Goal: Information Seeking & Learning: Learn about a topic

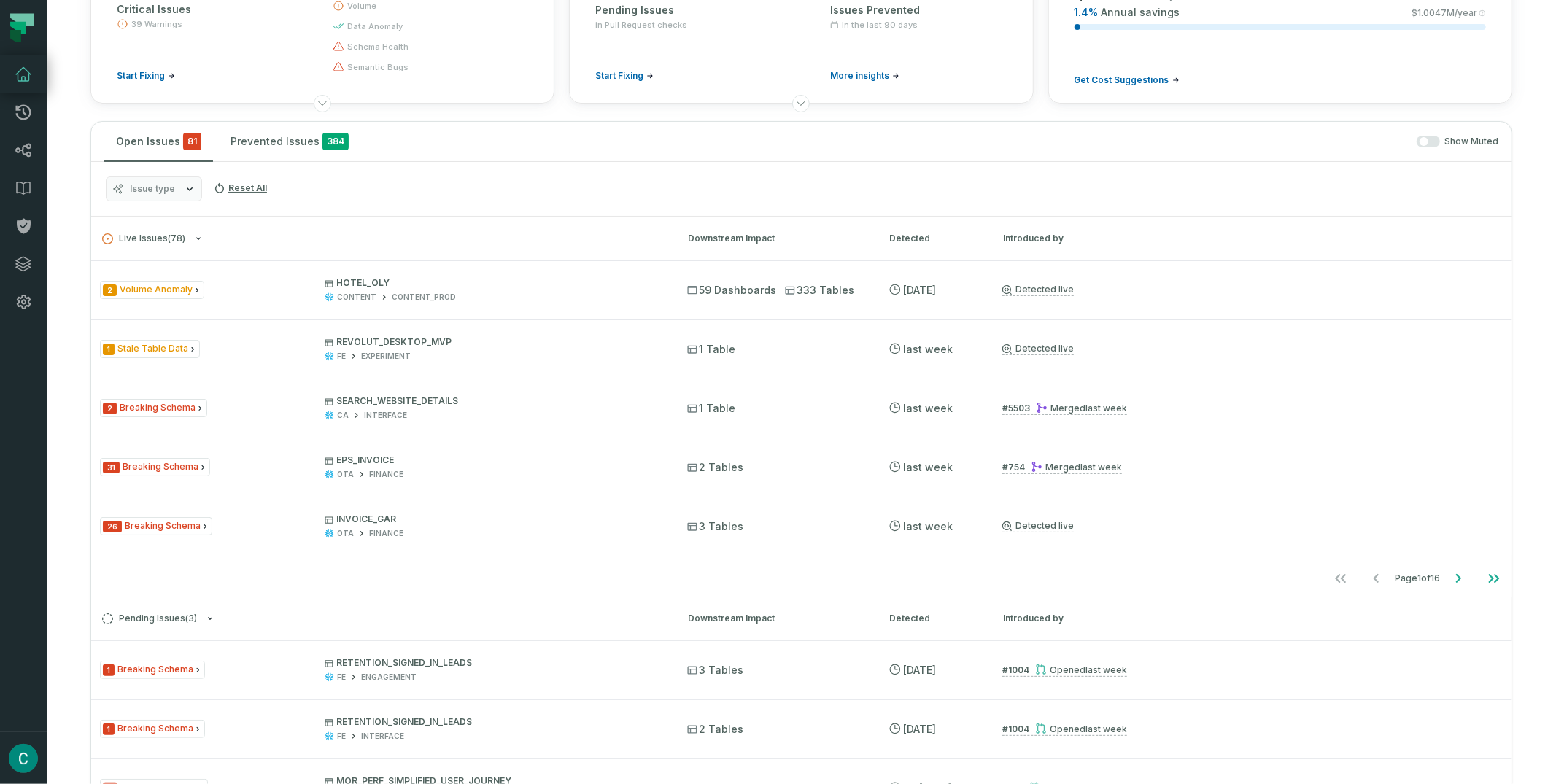
scroll to position [177, 0]
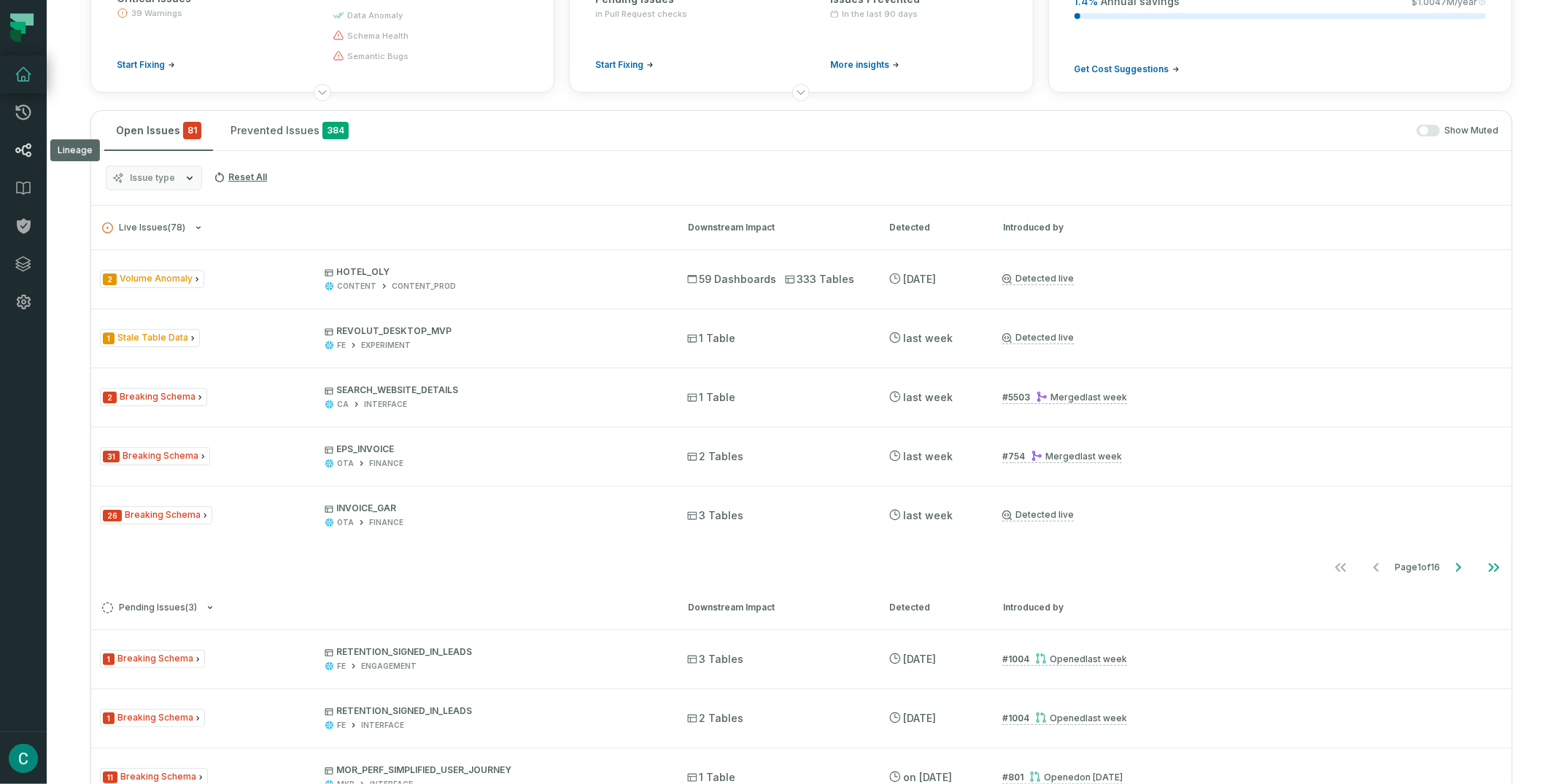
click at [25, 150] on icon at bounding box center [23, 150] width 18 height 18
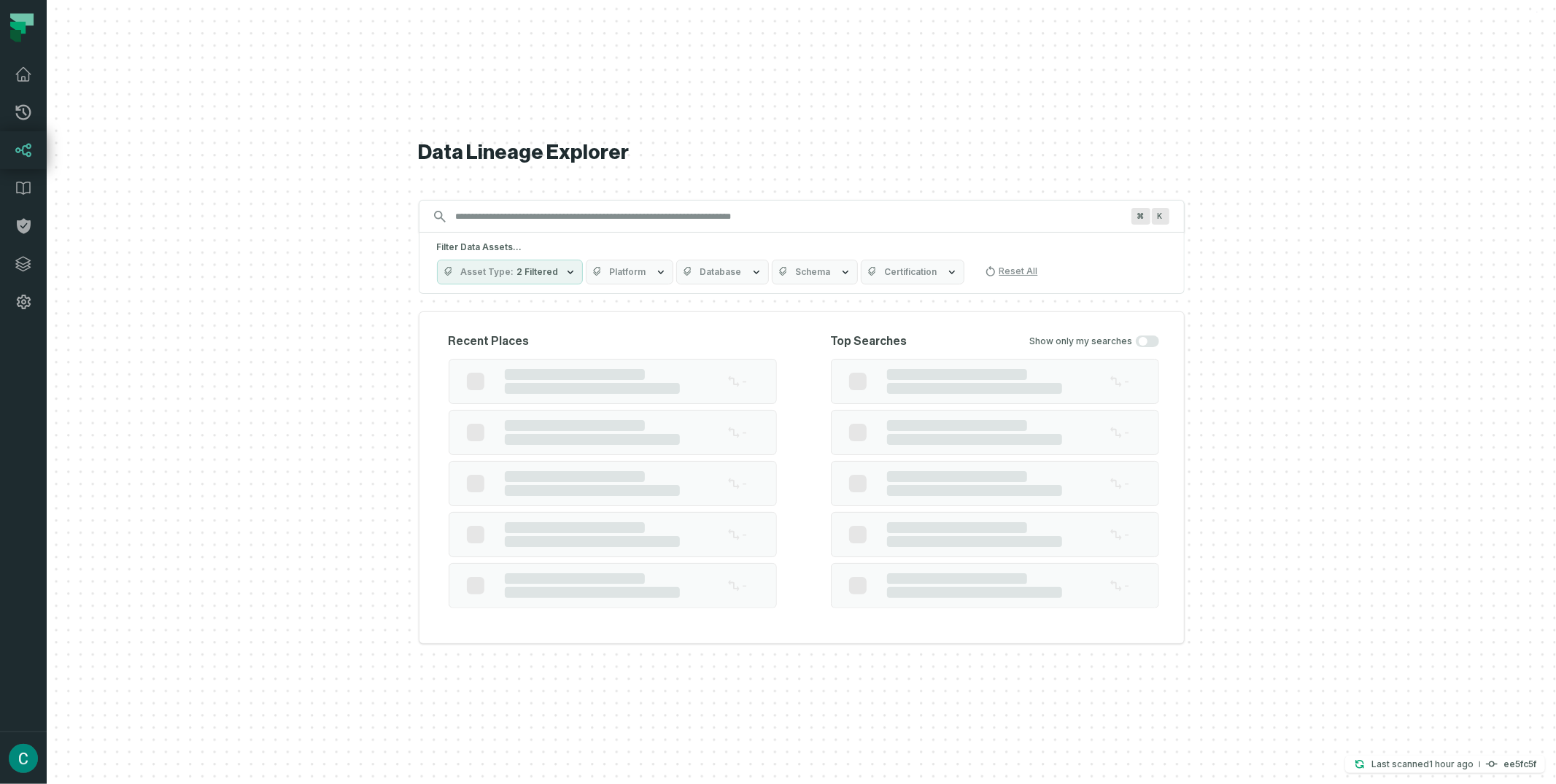
click at [483, 209] on input "Discovery Provider cmdk menu" at bounding box center [789, 216] width 683 height 23
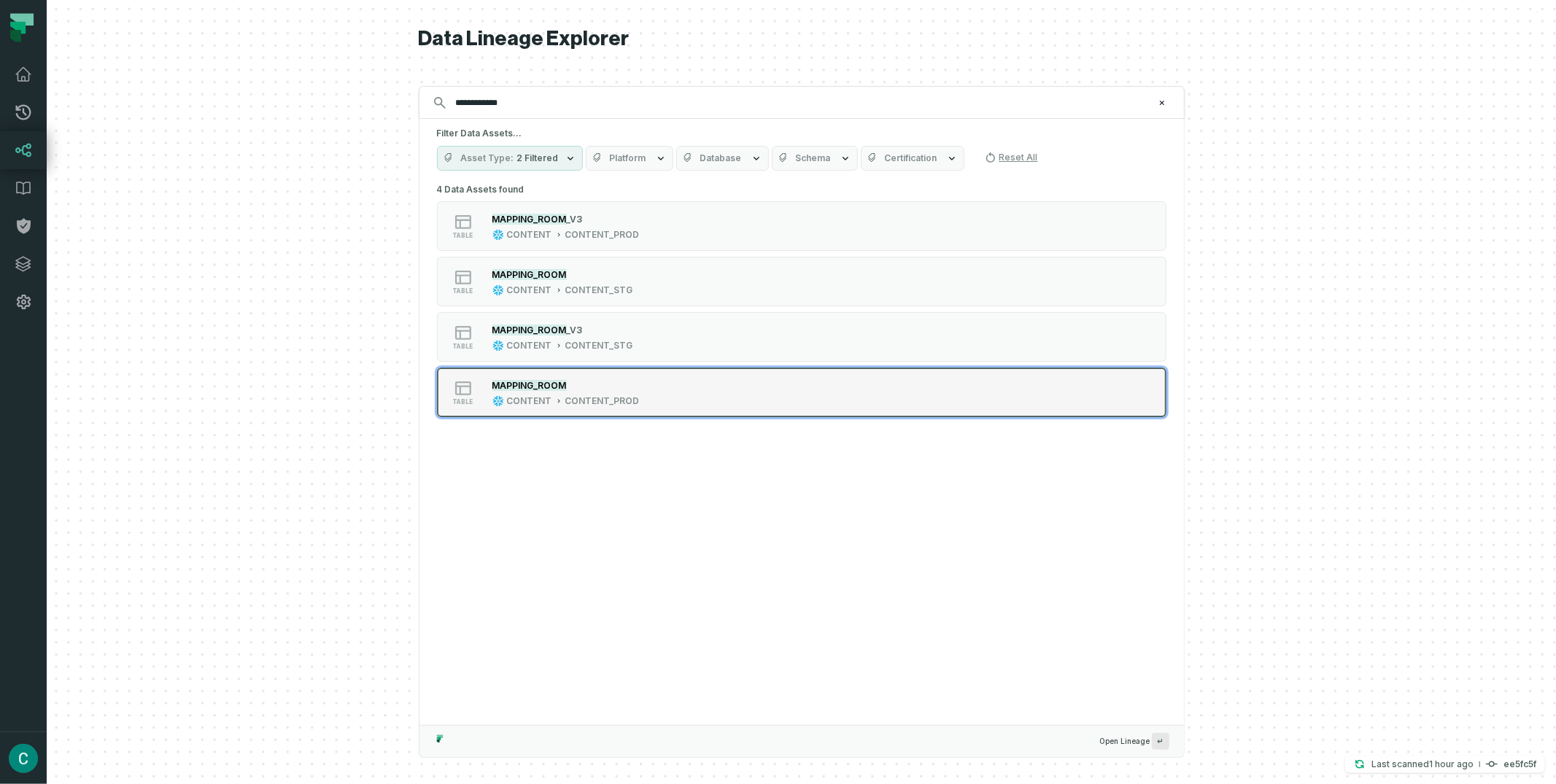
type input "**********"
click at [557, 386] on mark "MAPPING_ROOM" at bounding box center [529, 385] width 74 height 11
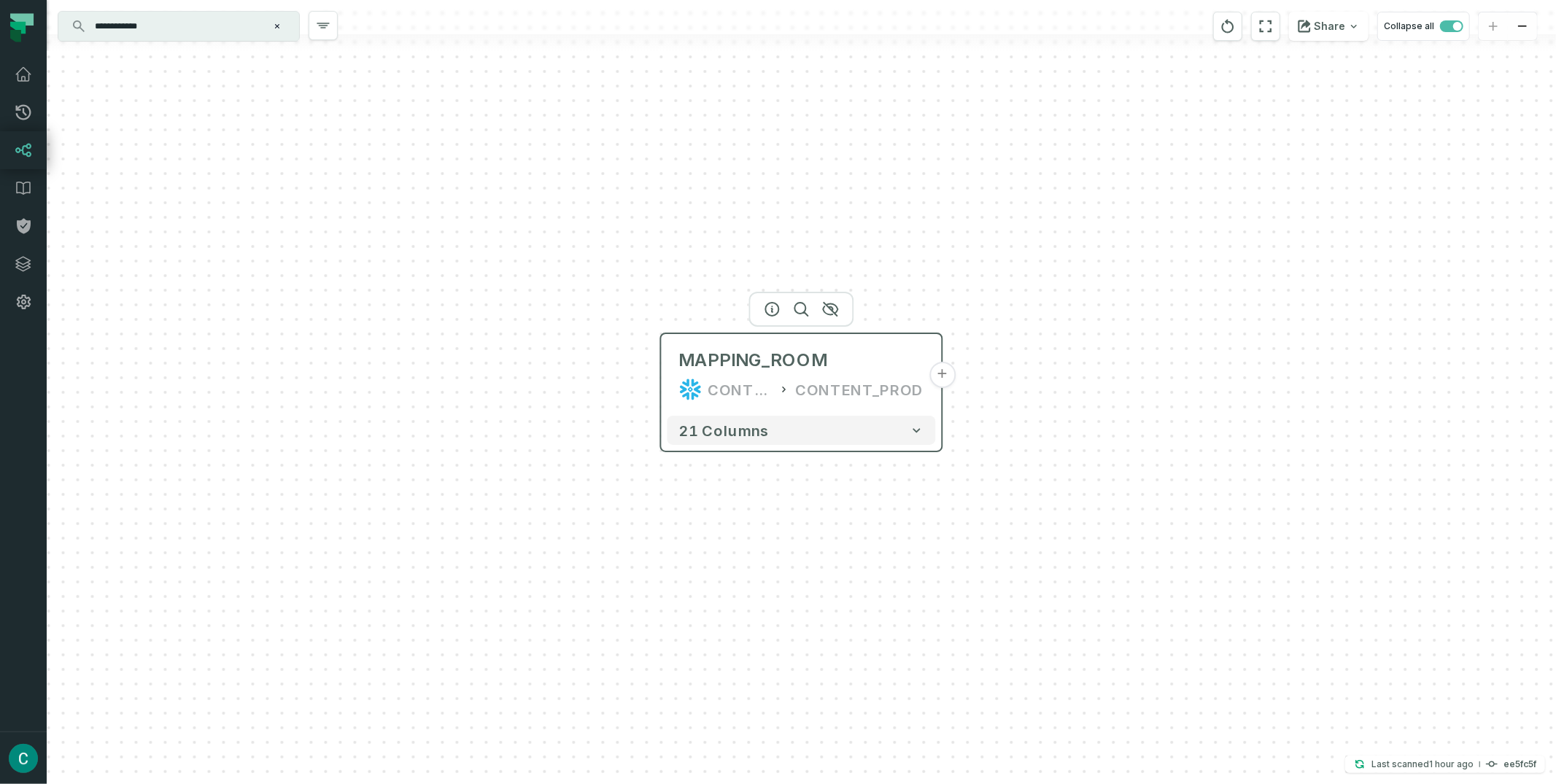
click at [939, 372] on button "+" at bounding box center [942, 374] width 26 height 26
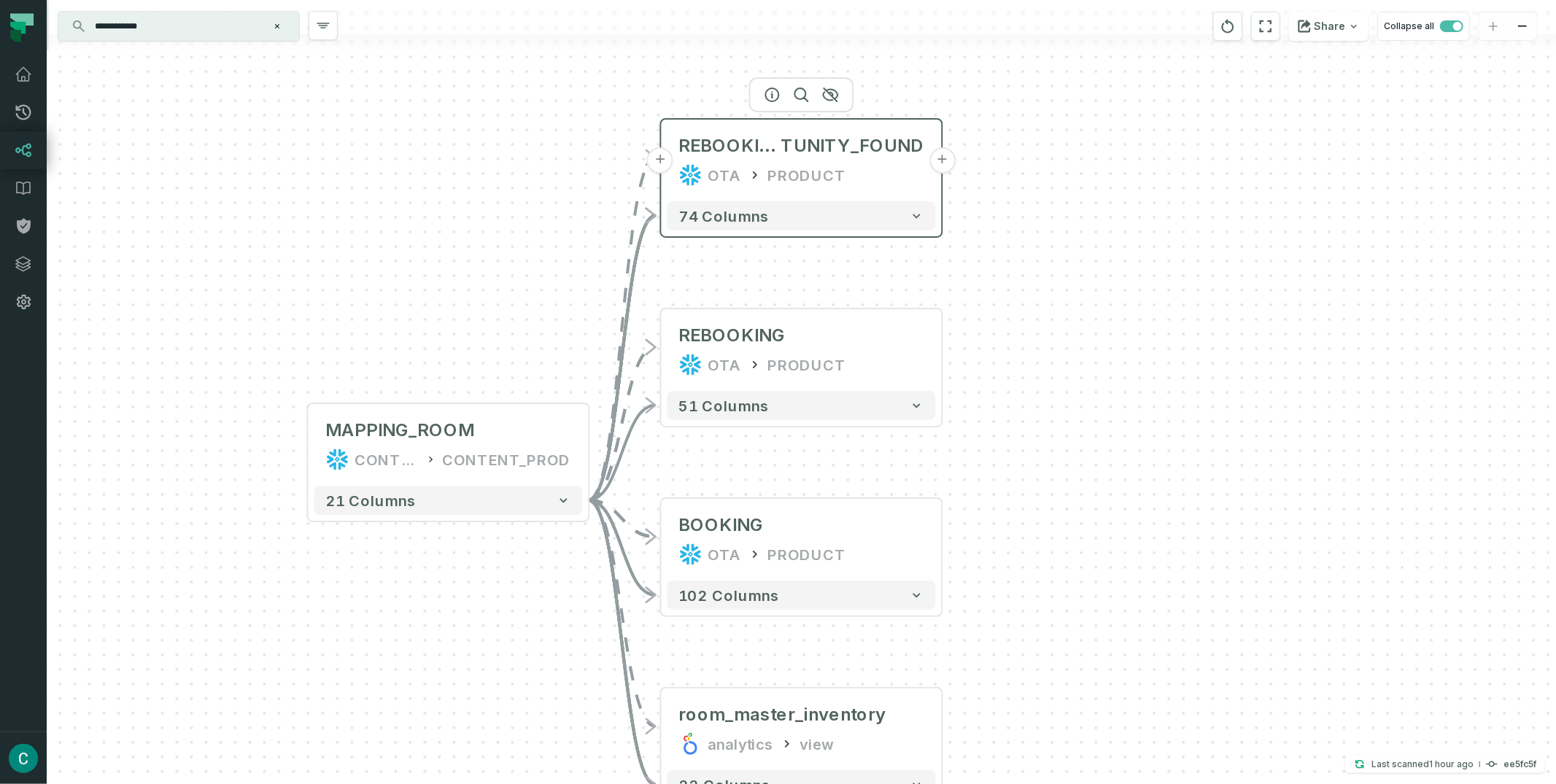
click at [941, 158] on button "+" at bounding box center [942, 160] width 26 height 26
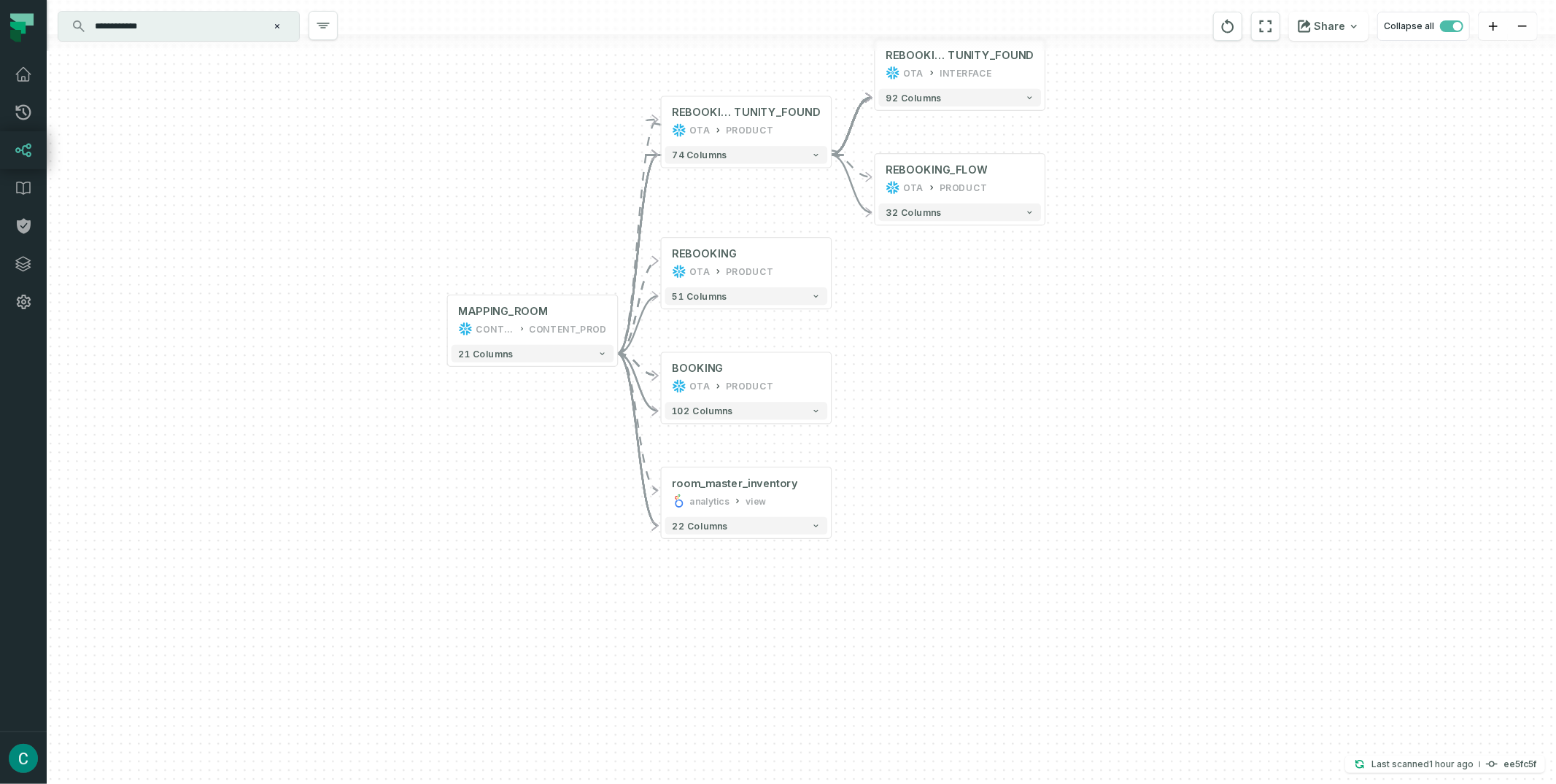
drag, startPoint x: 920, startPoint y: 553, endPoint x: 971, endPoint y: 305, distance: 253.2
click at [971, 305] on div "- REBOOKING_OPPOR TUNITY_FOUND OTA INTERFACE + 92 columns + REBOOKING_FLOW OTA …" at bounding box center [801, 392] width 1509 height 784
click at [664, 377] on button "+" at bounding box center [661, 377] width 16 height 16
click at [665, 378] on button "+" at bounding box center [660, 377] width 16 height 16
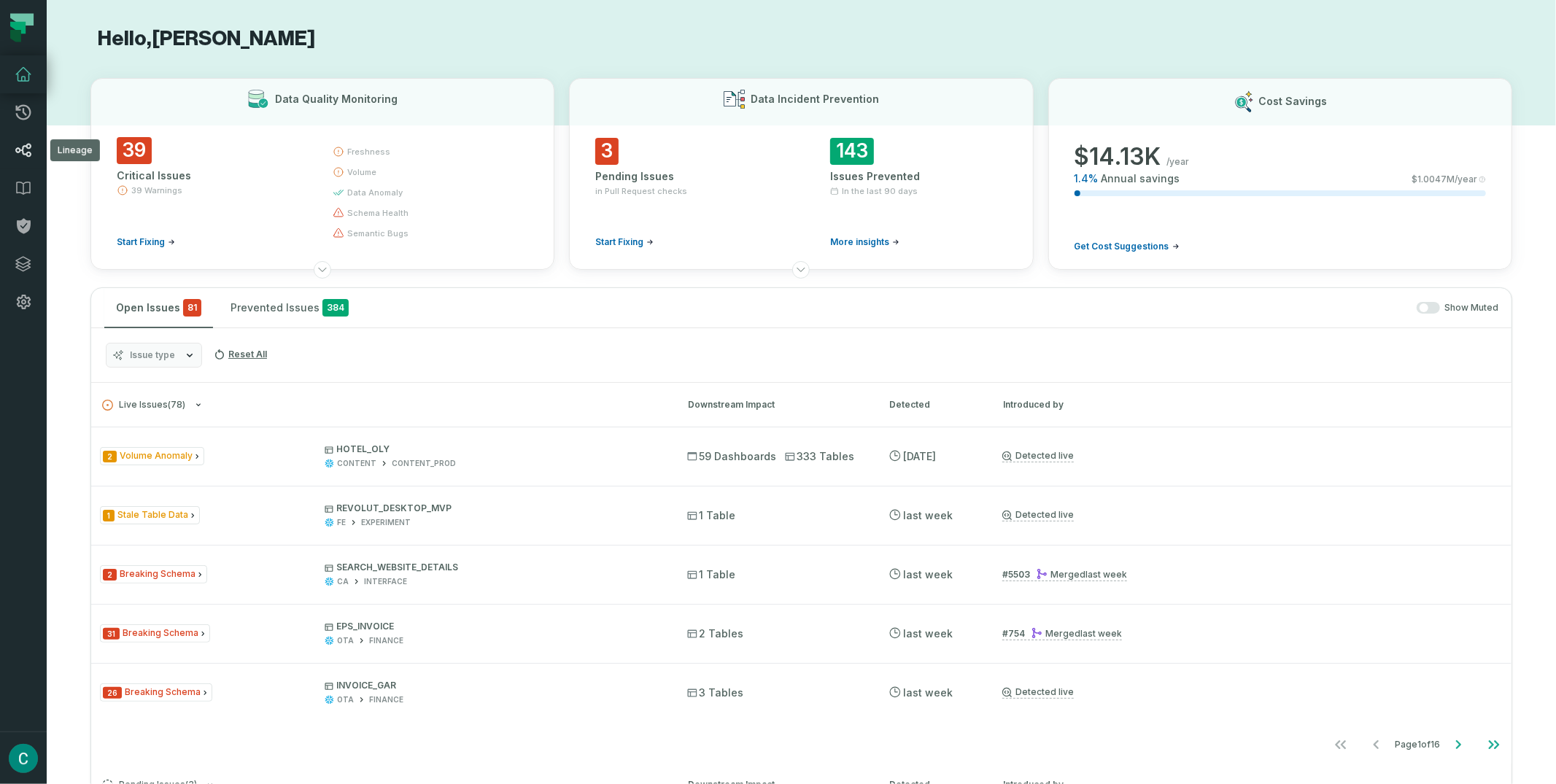
click at [26, 147] on icon at bounding box center [23, 150] width 18 height 18
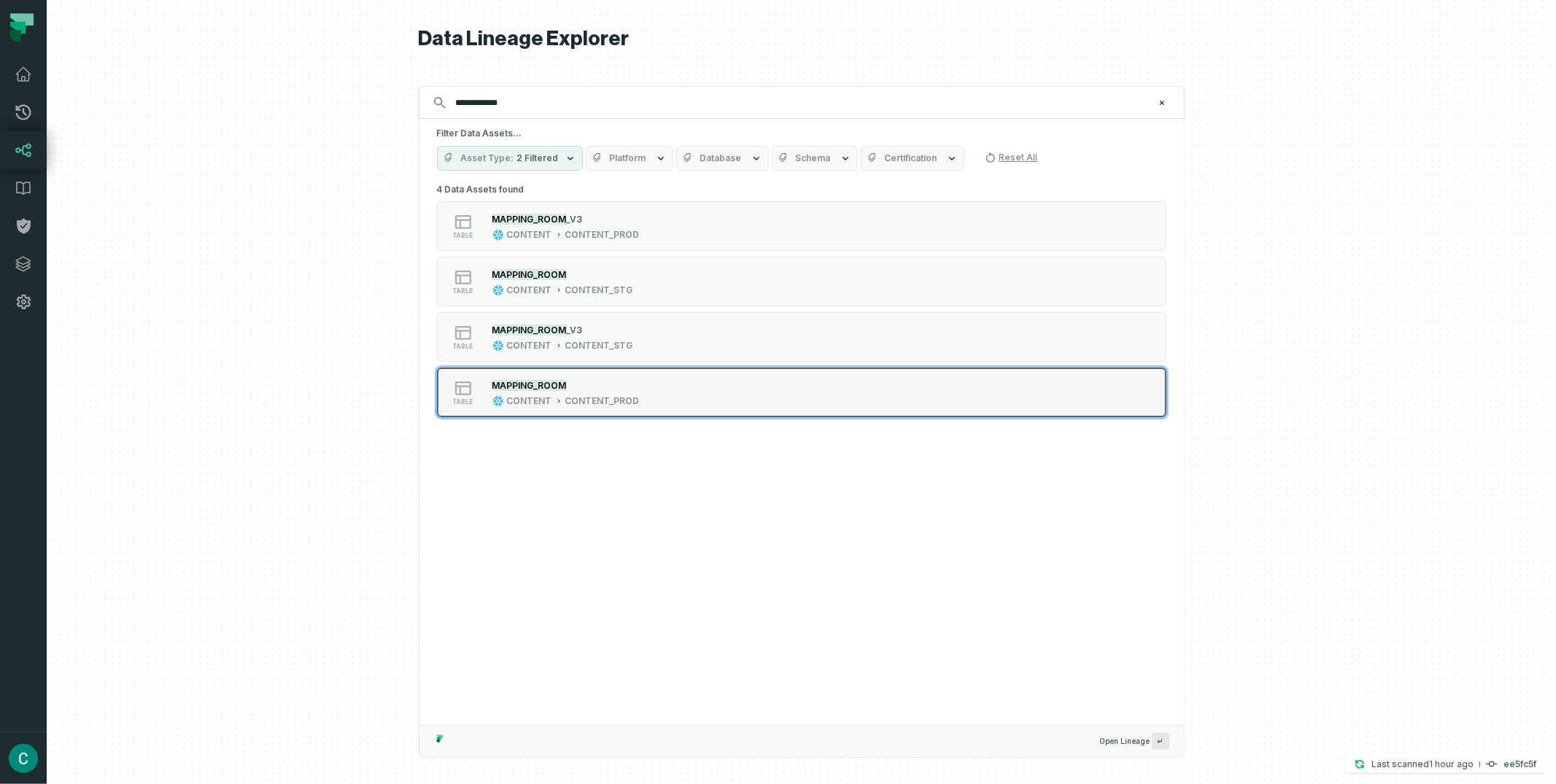
type input "**********"
click at [557, 385] on mark "MAPPING_ROOM" at bounding box center [529, 385] width 74 height 11
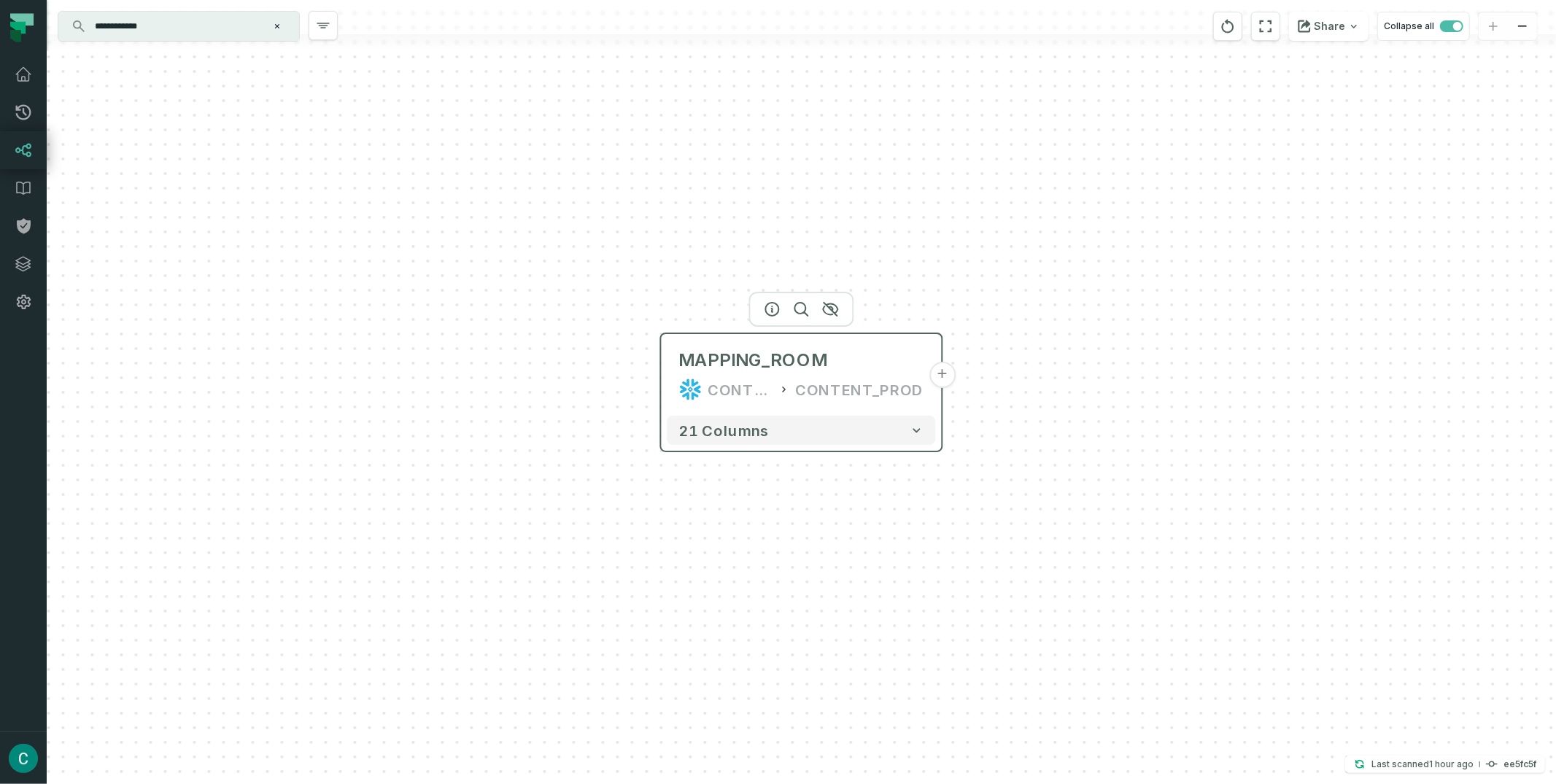
click at [938, 370] on button "+" at bounding box center [942, 374] width 26 height 26
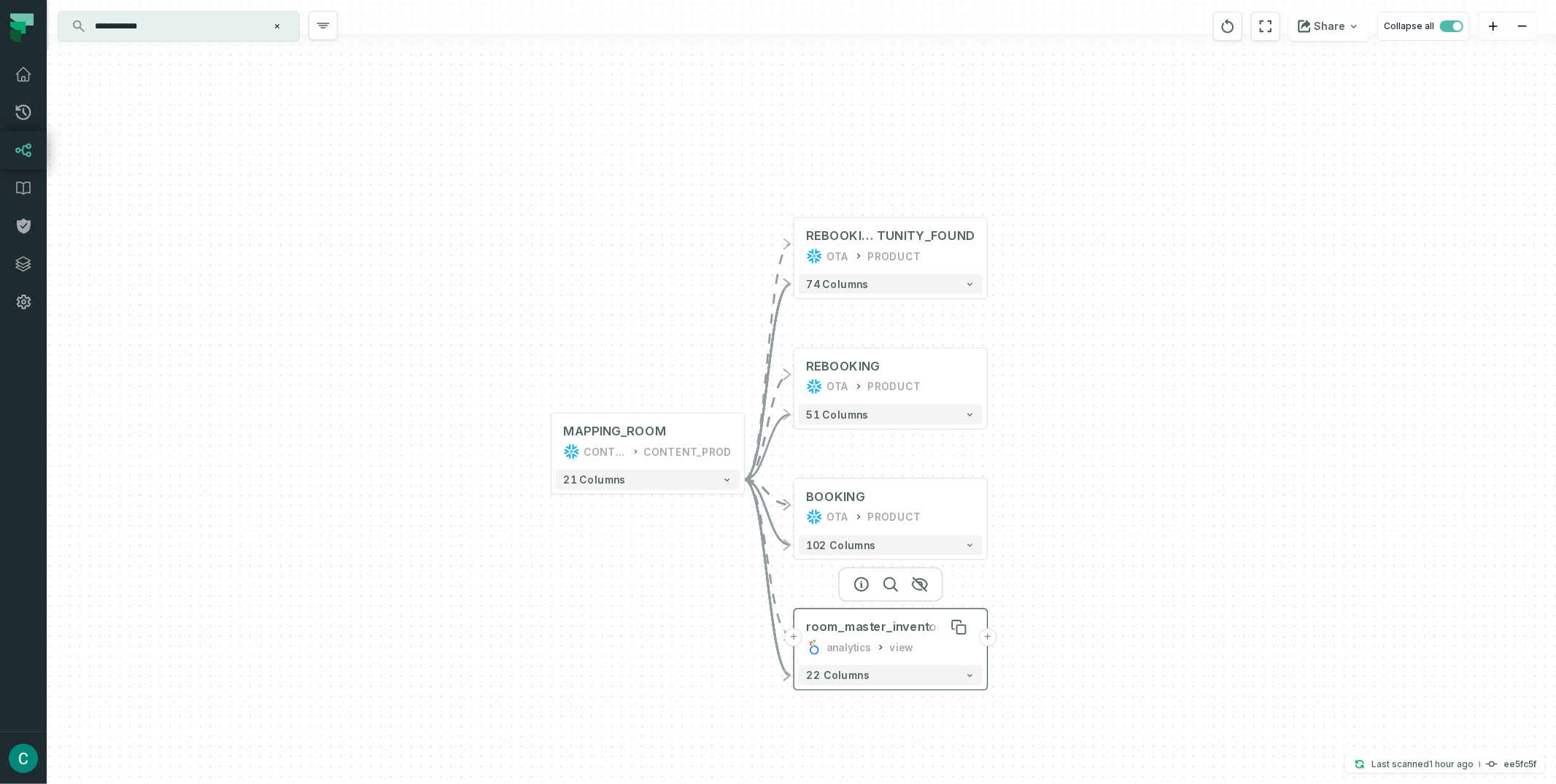
click at [891, 632] on div "room_master_inventory" at bounding box center [876, 627] width 142 height 16
click at [895, 645] on div "view" at bounding box center [902, 647] width 23 height 16
click at [875, 651] on icon at bounding box center [880, 647] width 10 height 10
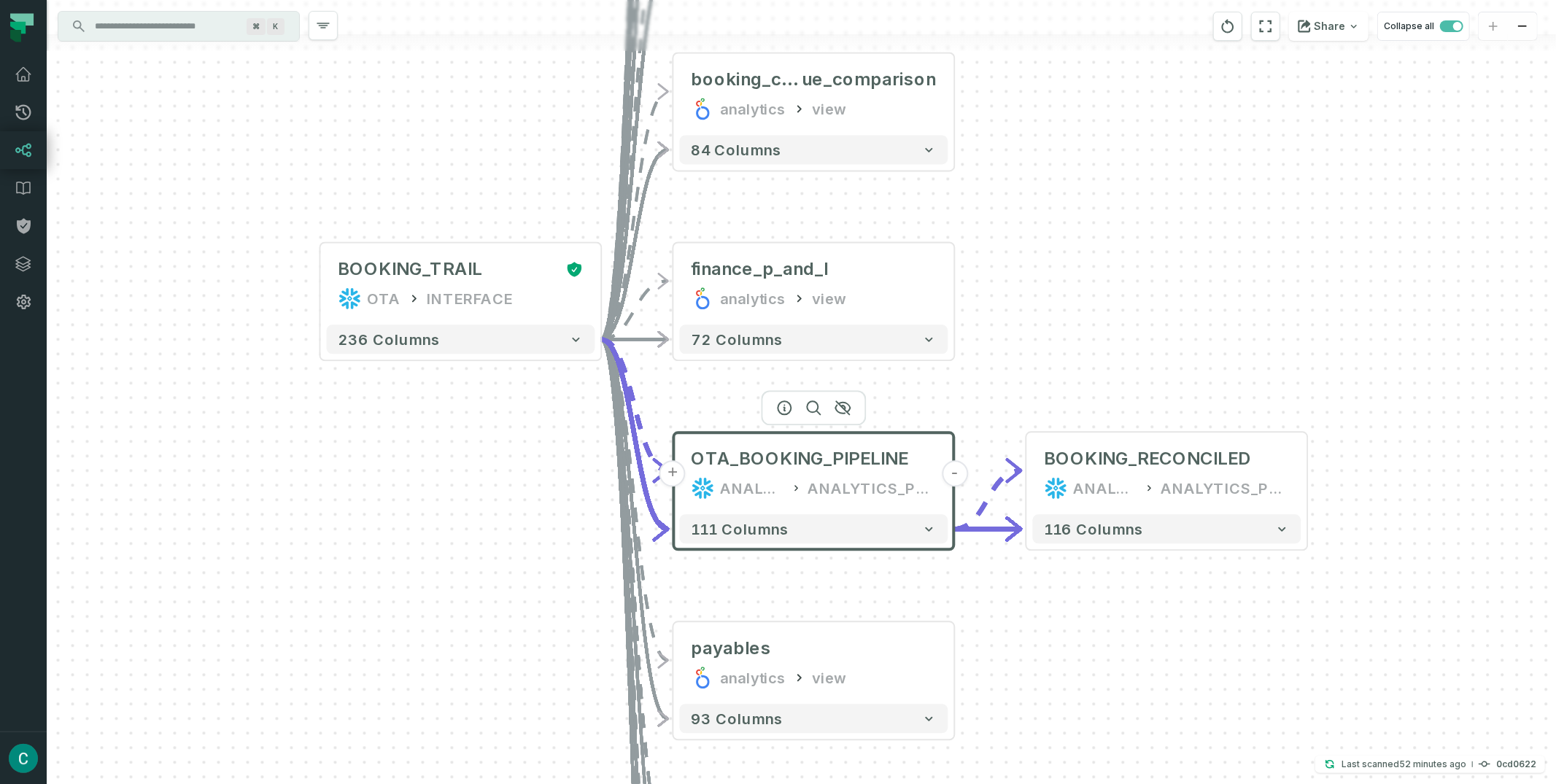
click at [193, 21] on input "Discovery Provider cmdk menu" at bounding box center [165, 26] width 159 height 23
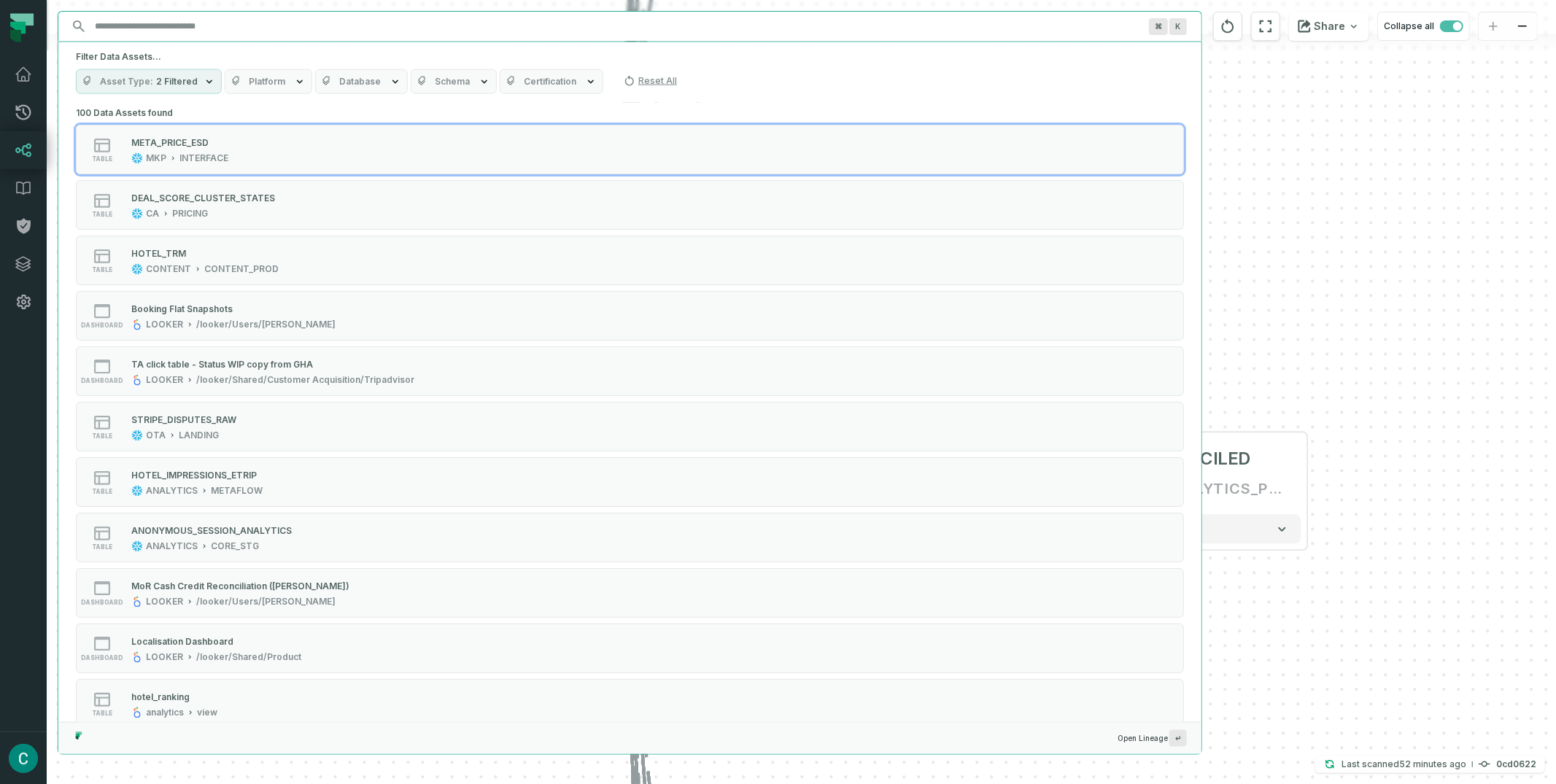
click at [190, 81] on span "2 Filtered" at bounding box center [176, 81] width 41 height 12
click at [651, 87] on button "Reset All" at bounding box center [650, 81] width 65 height 23
click at [648, 81] on button "Reset All" at bounding box center [650, 81] width 65 height 23
click at [643, 80] on button "Reset All" at bounding box center [650, 81] width 65 height 23
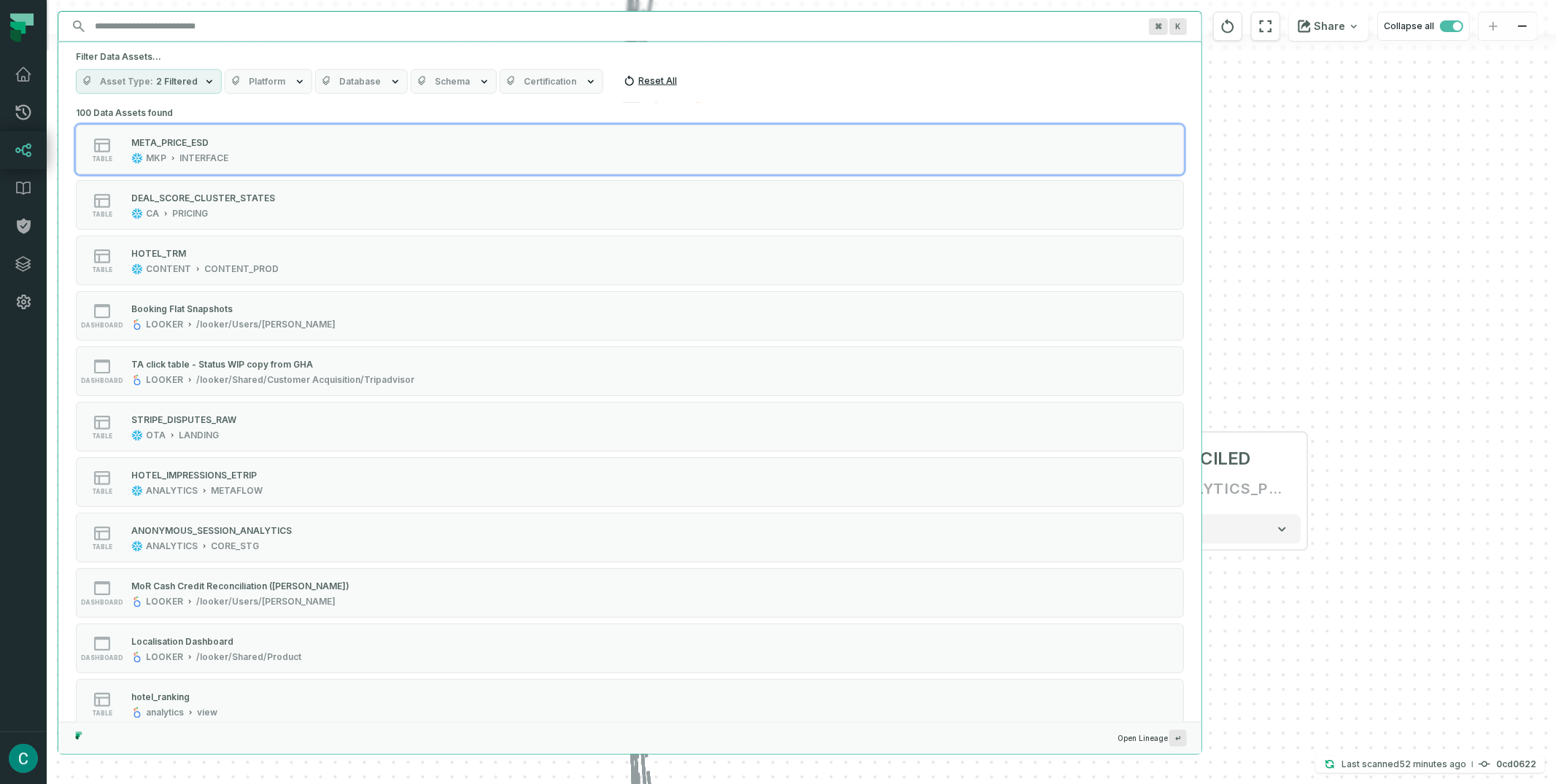
click at [643, 80] on button "Reset All" at bounding box center [650, 81] width 65 height 23
click at [195, 86] on button "Asset Type 2 Filtered" at bounding box center [149, 81] width 146 height 25
click at [243, 108] on button "Reset" at bounding box center [239, 113] width 19 height 12
click at [244, 109] on button "Reset" at bounding box center [239, 113] width 19 height 12
click at [170, 30] on input "Discovery Provider cmdk menu" at bounding box center [616, 26] width 1061 height 23
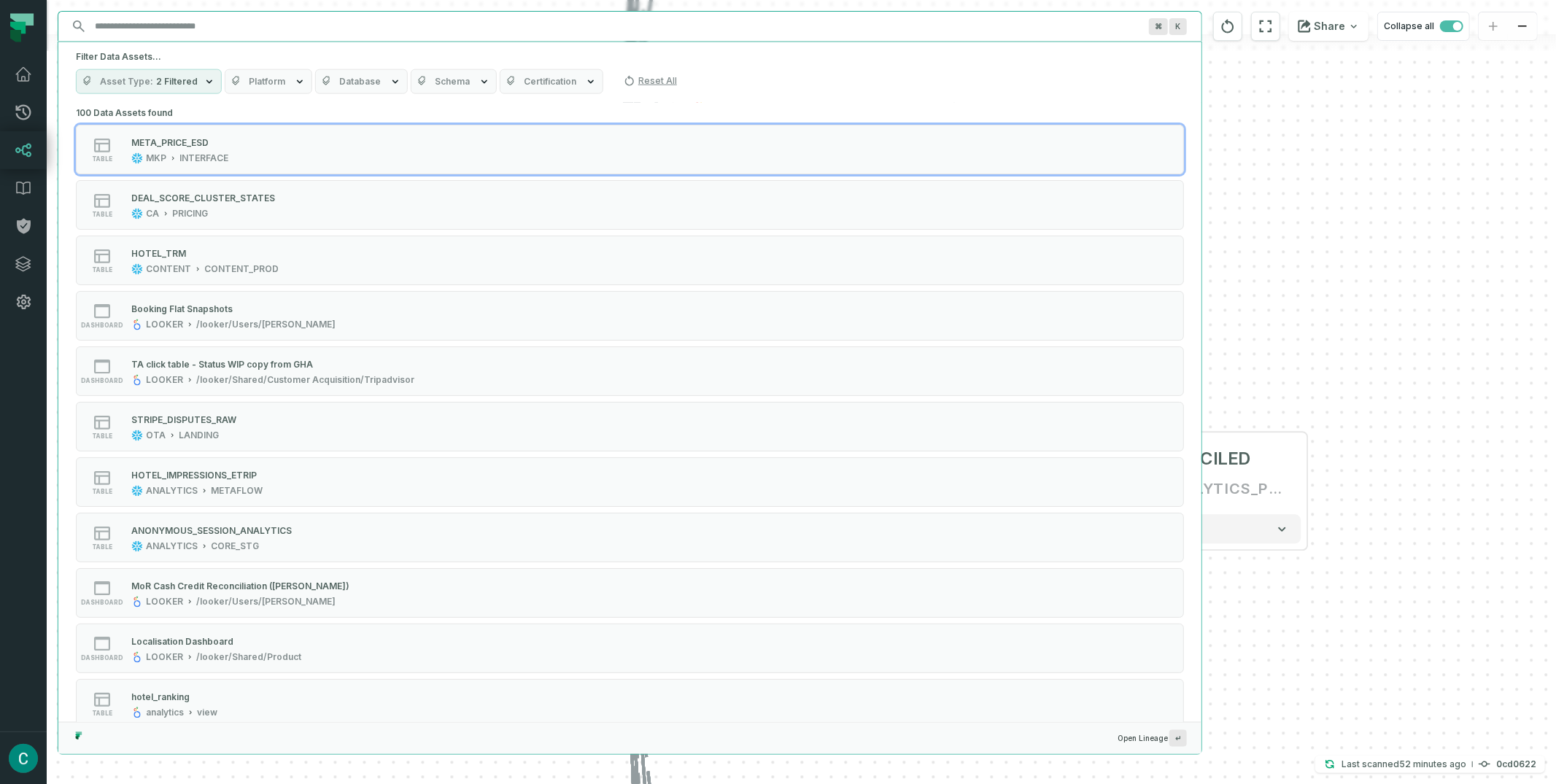
paste input "**********"
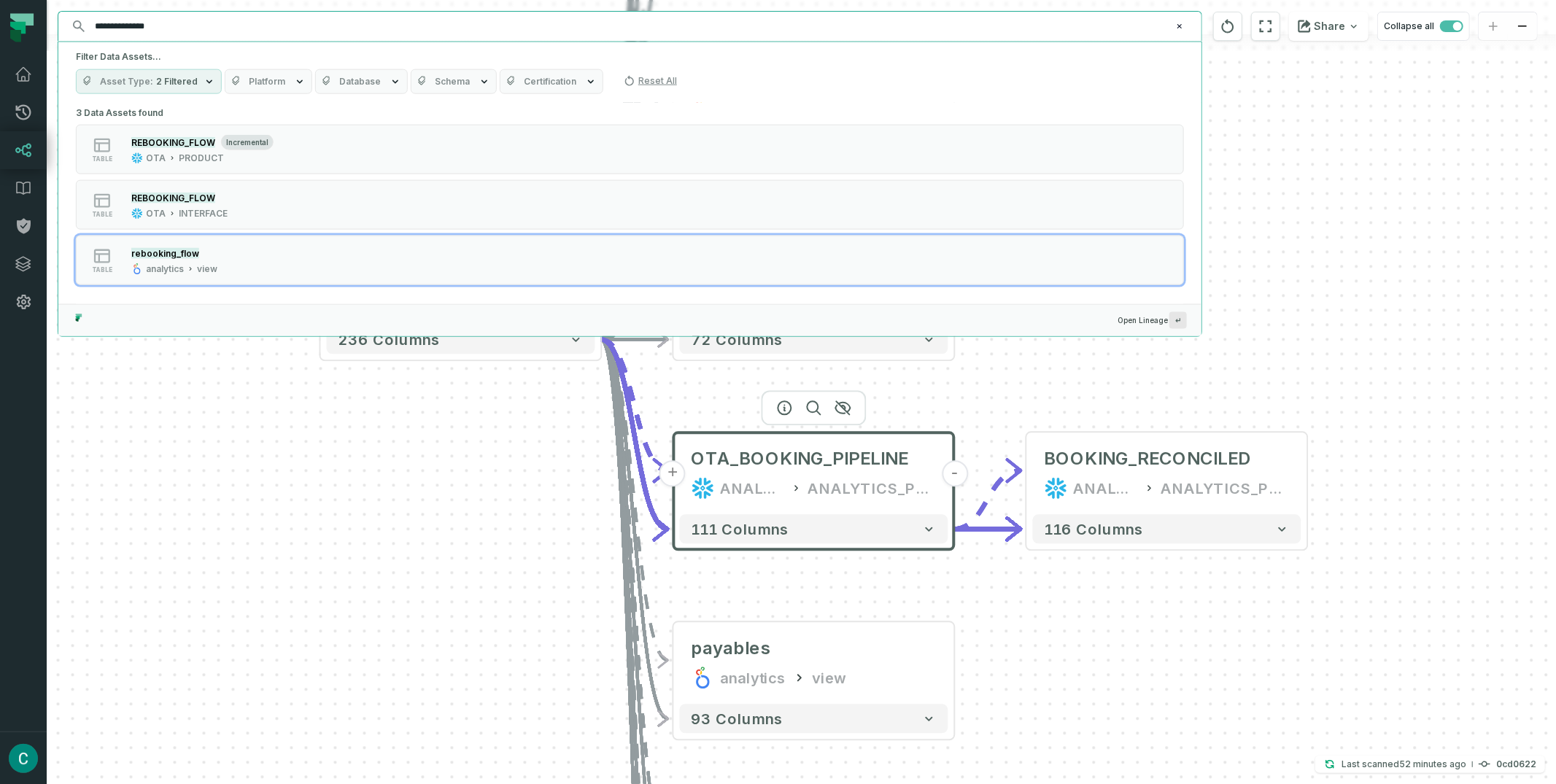
type input "**********"
click at [192, 403] on div "+ BOOKING_RECONCILED ANALYTICS ANALYTICS_PROD + 116 columns + booking_consolida…" at bounding box center [801, 392] width 1509 height 784
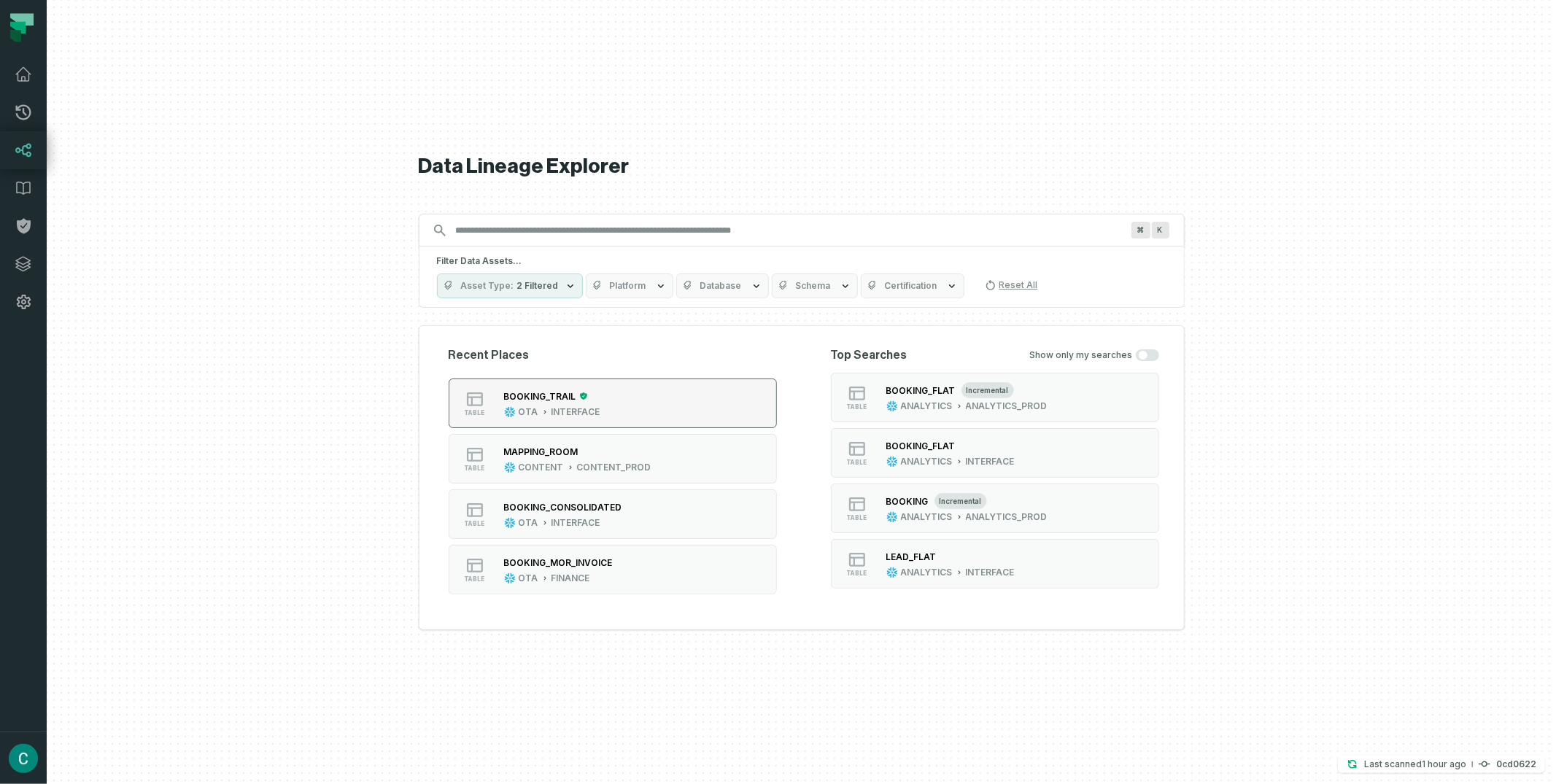
click at [580, 410] on div "INTERFACE" at bounding box center [576, 411] width 49 height 12
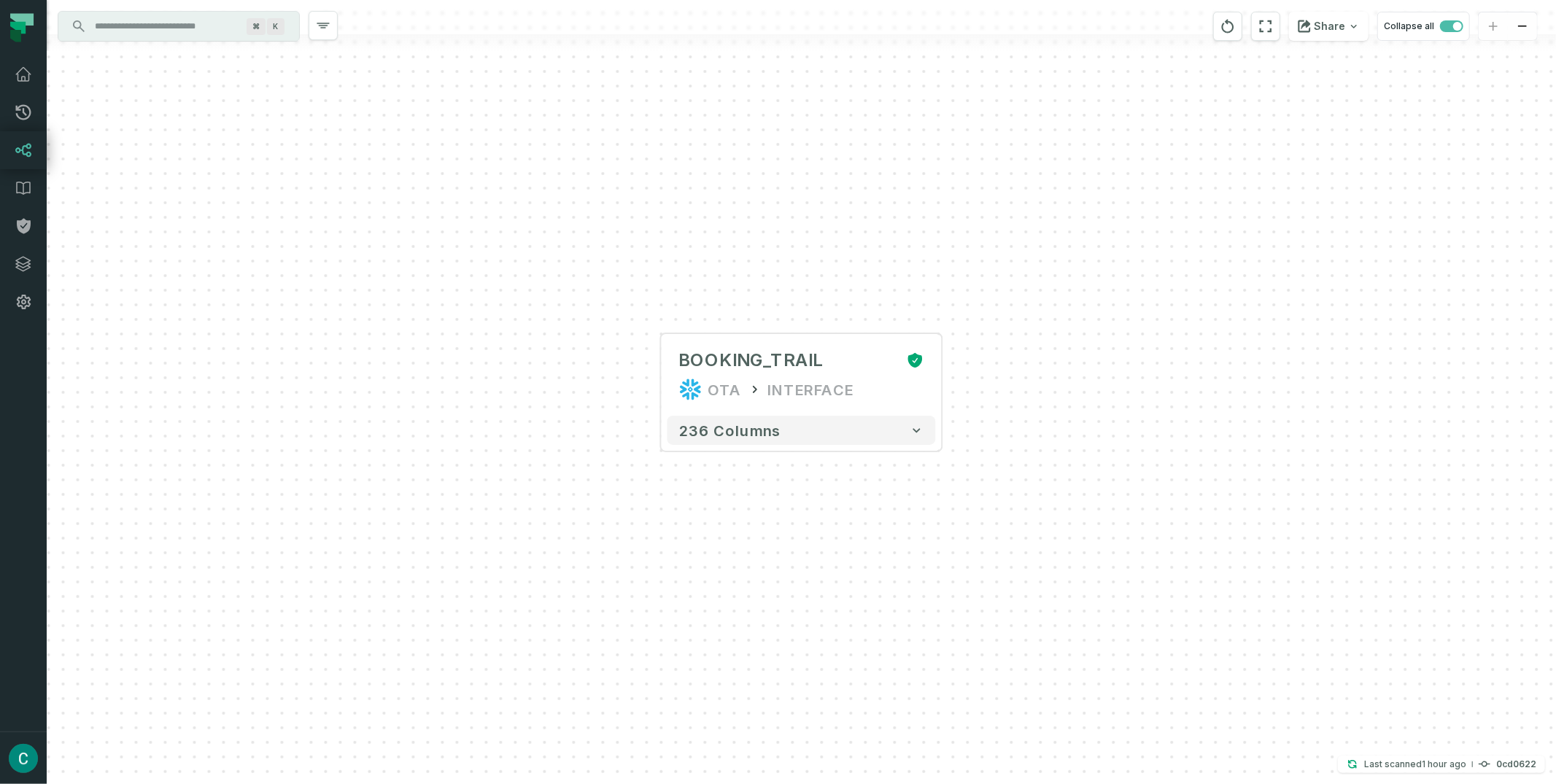
click at [946, 385] on div "+ BOOKING_TRAIL OTA INTERFACE + 236 columns" at bounding box center [801, 392] width 1509 height 784
click at [939, 377] on button "+" at bounding box center [942, 374] width 26 height 26
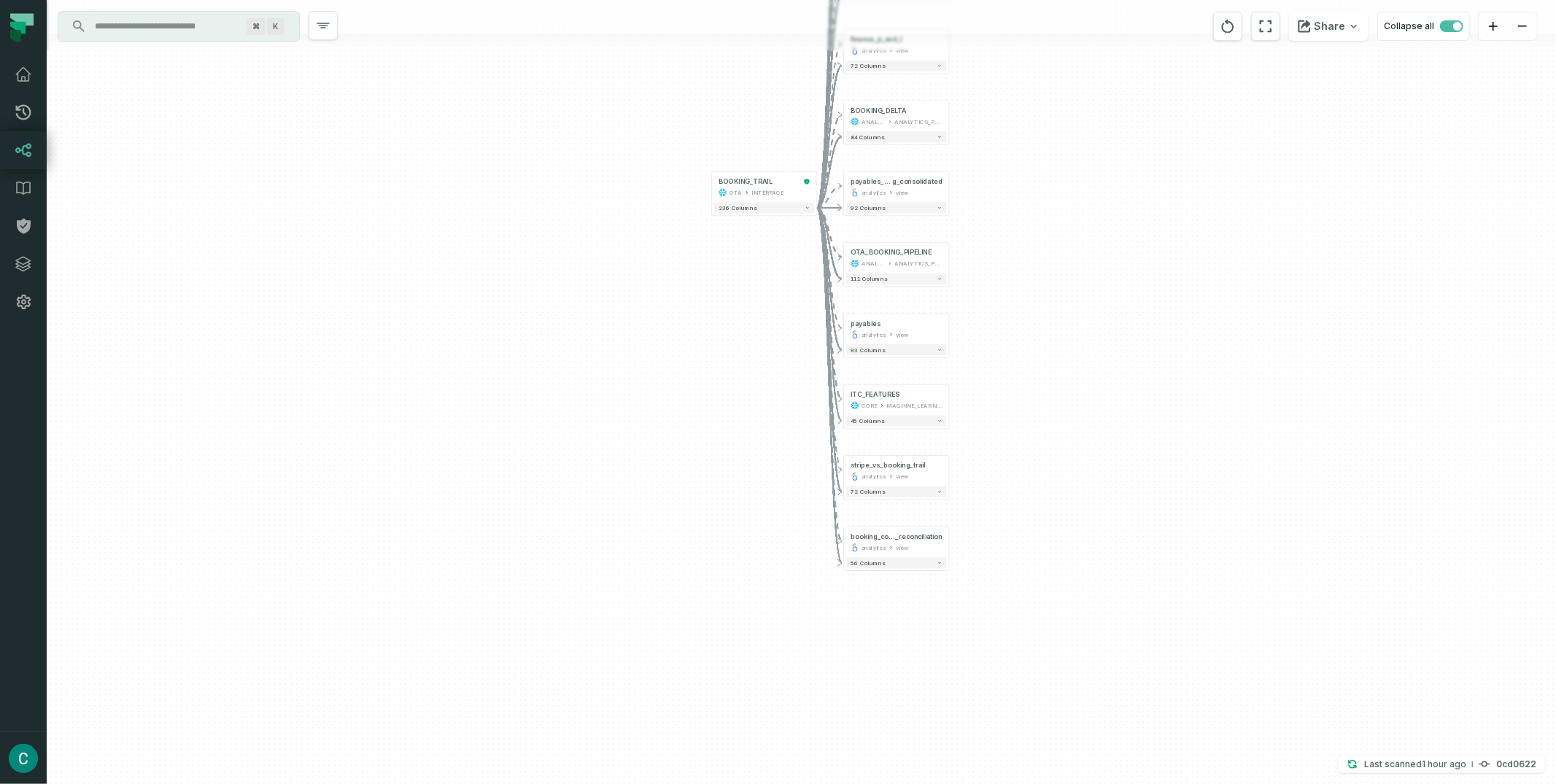
drag, startPoint x: 919, startPoint y: 575, endPoint x: 1018, endPoint y: 306, distance: 286.6
click at [1018, 306] on div "+ booking_consolidated_dev analytics view + 408 columns + booking_consolidated …" at bounding box center [801, 392] width 1509 height 784
